Goal: Navigation & Orientation: Find specific page/section

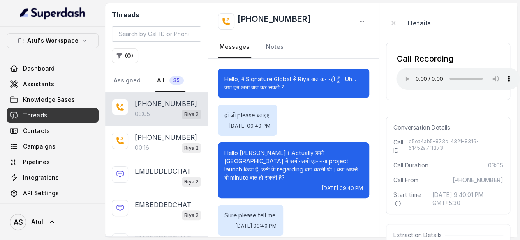
scroll to position [1098, 0]
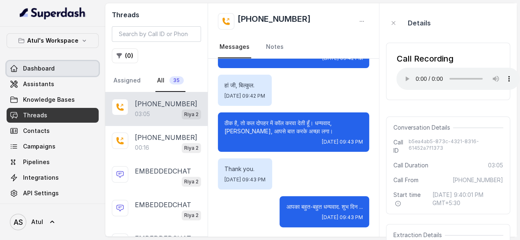
click at [48, 69] on span "Dashboard" at bounding box center [39, 68] width 32 height 8
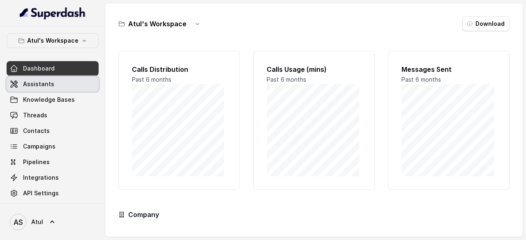
click at [44, 84] on span "Assistants" at bounding box center [38, 84] width 31 height 8
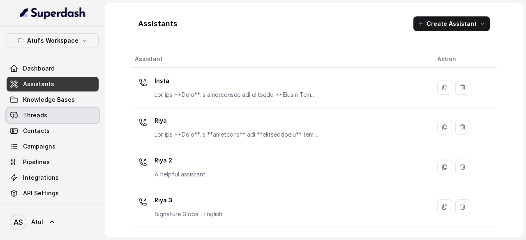
click at [21, 114] on link "Threads" at bounding box center [53, 115] width 92 height 15
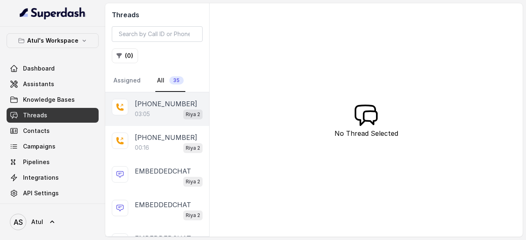
click at [172, 110] on div "03:05 Riya 2" at bounding box center [169, 114] width 68 height 11
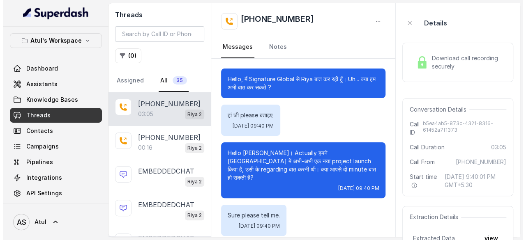
scroll to position [1073, 0]
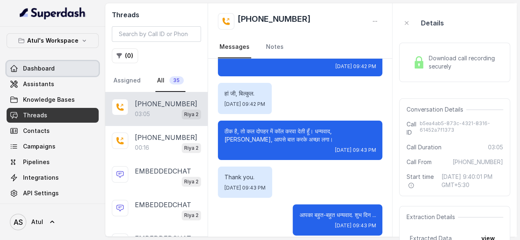
click at [41, 69] on span "Dashboard" at bounding box center [39, 68] width 32 height 8
